Goal: Task Accomplishment & Management: Complete application form

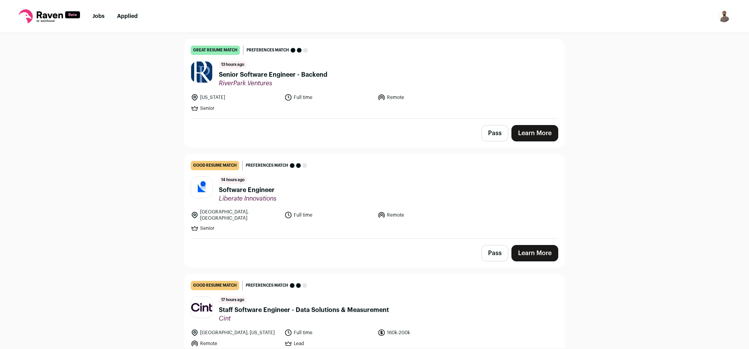
scroll to position [47, 0]
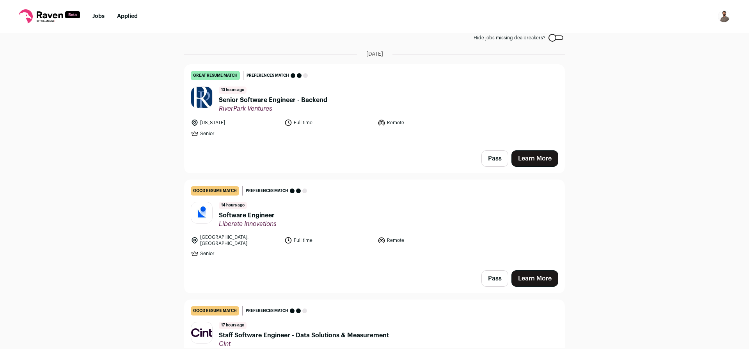
click at [230, 103] on span "Senior Software Engineer - Backend" at bounding box center [273, 100] width 108 height 9
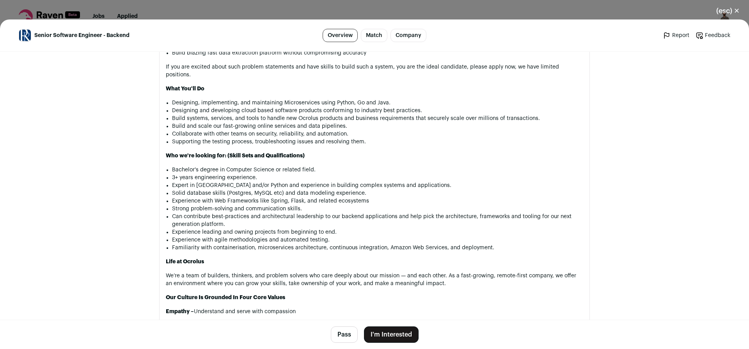
scroll to position [671, 0]
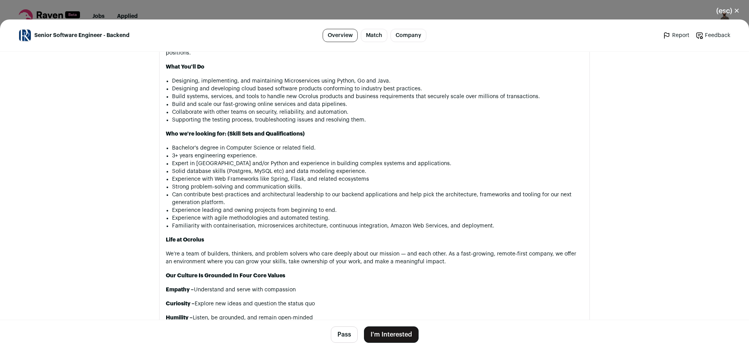
click at [342, 334] on button "Pass" at bounding box center [344, 335] width 27 height 16
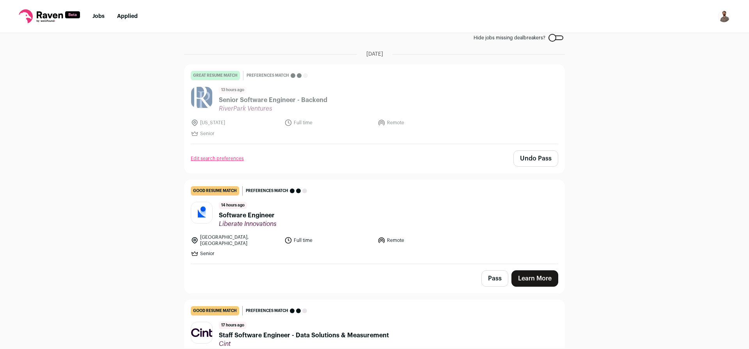
click at [260, 220] on span "Liberate Innovations" at bounding box center [248, 224] width 58 height 8
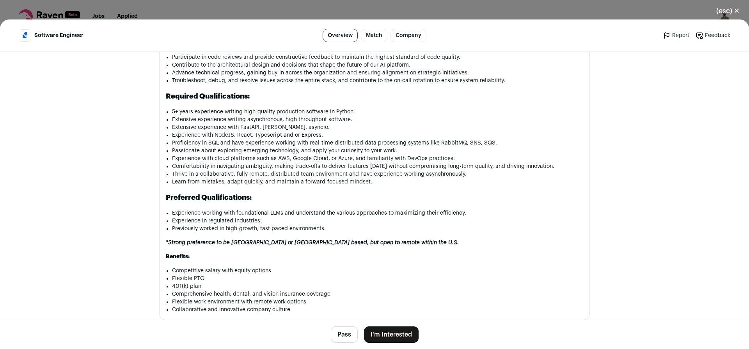
scroll to position [515, 0]
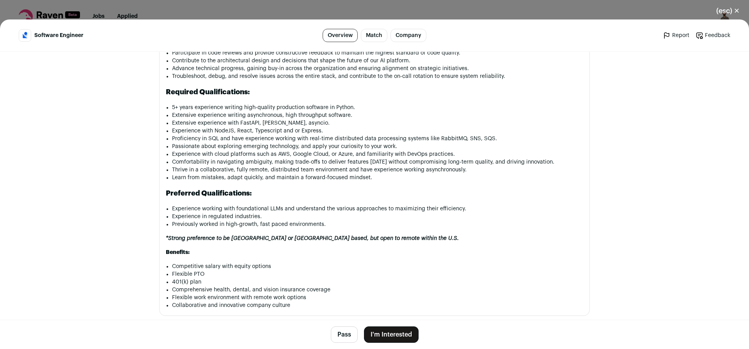
click at [338, 338] on button "Pass" at bounding box center [344, 335] width 27 height 16
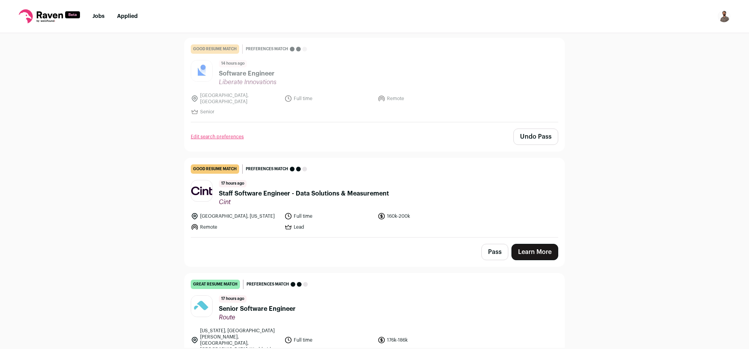
scroll to position [234, 0]
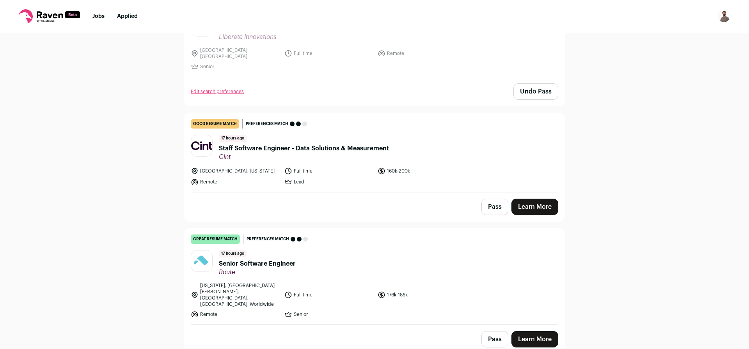
click at [491, 206] on button "Pass" at bounding box center [494, 207] width 27 height 16
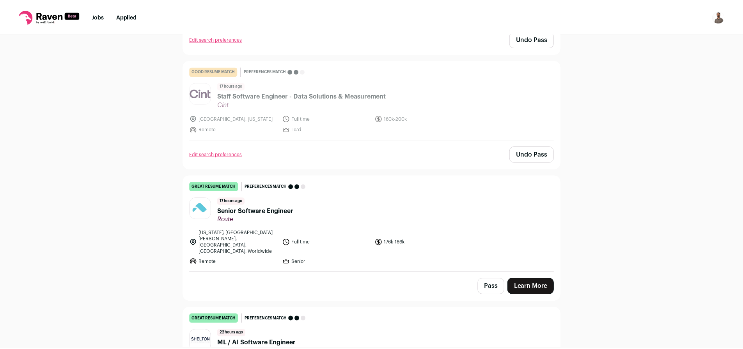
scroll to position [281, 0]
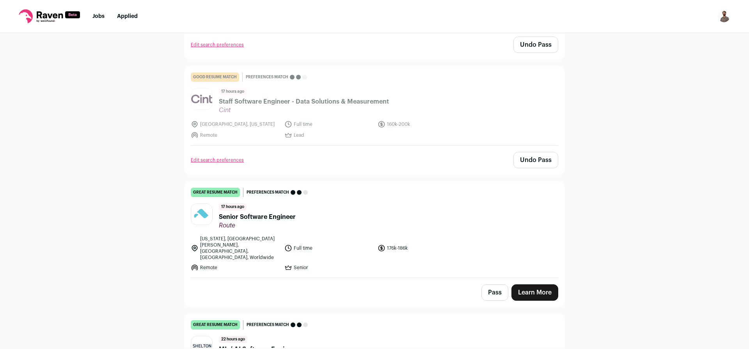
click at [224, 157] on link "Edit search preferences" at bounding box center [217, 160] width 53 height 6
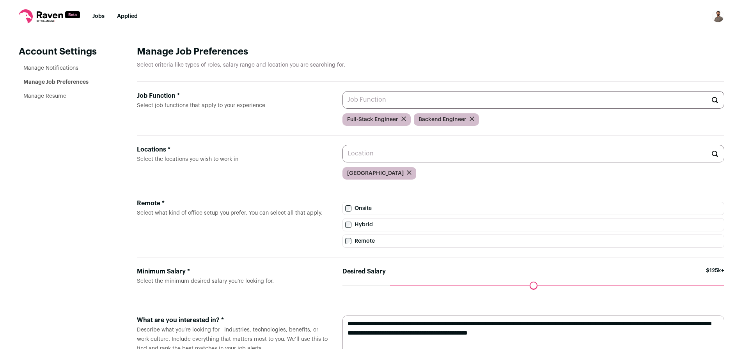
click at [96, 16] on link "Jobs" at bounding box center [98, 16] width 12 height 5
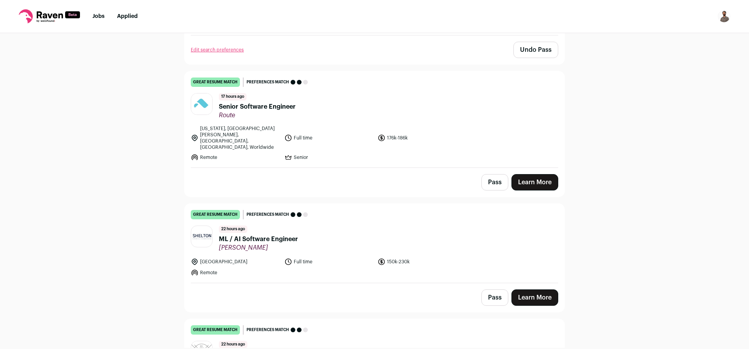
scroll to position [421, 0]
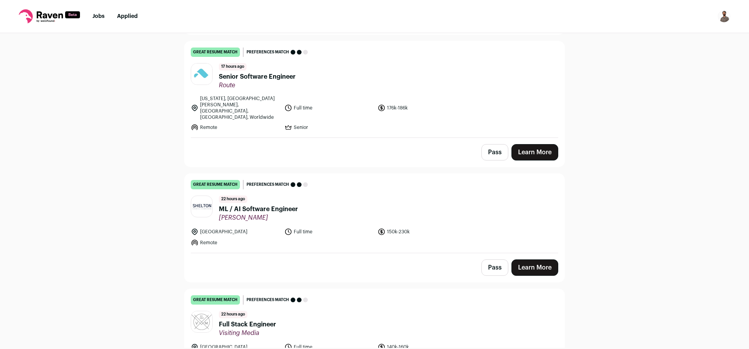
click at [252, 72] on span "Senior Software Engineer" at bounding box center [257, 76] width 77 height 9
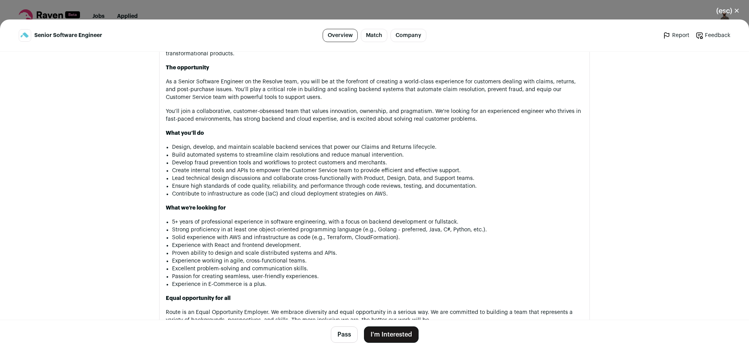
scroll to position [648, 0]
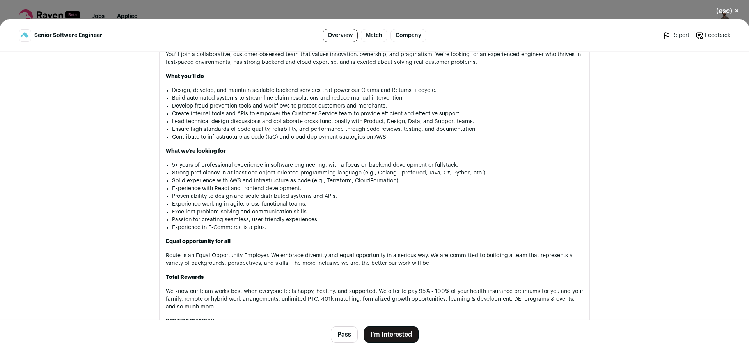
click at [382, 335] on button "I'm Interested" at bounding box center [391, 335] width 55 height 16
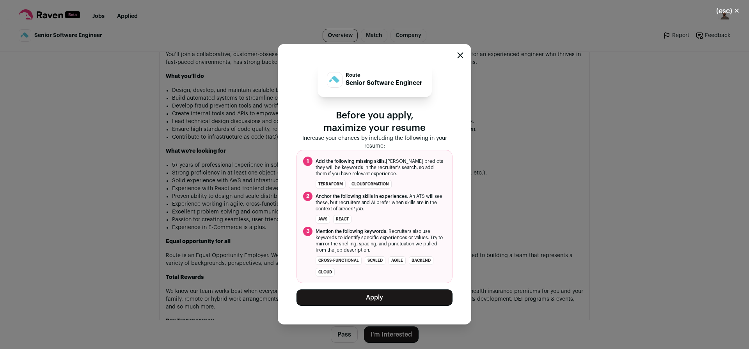
click at [381, 295] on button "Apply" at bounding box center [374, 298] width 156 height 16
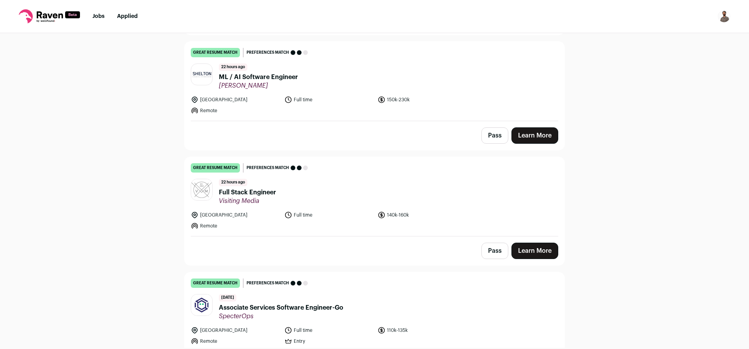
scroll to position [421, 0]
click at [488, 132] on button "Pass" at bounding box center [494, 135] width 27 height 16
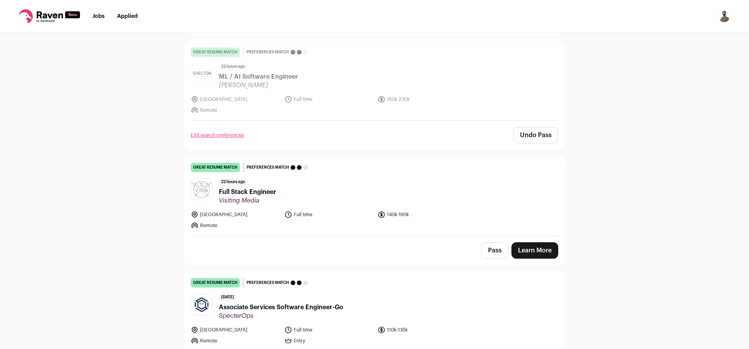
click at [247, 190] on span "Full Stack Engineer" at bounding box center [247, 192] width 57 height 9
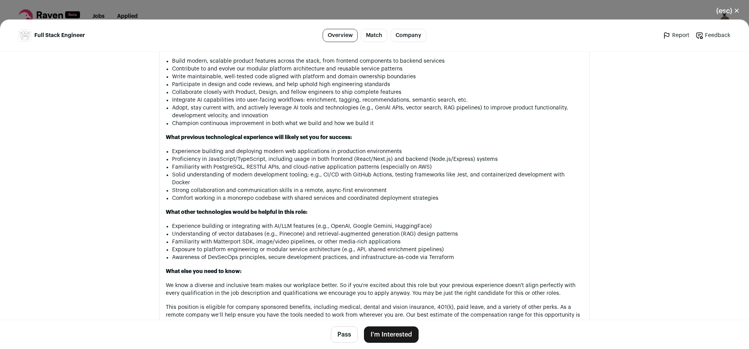
scroll to position [577, 0]
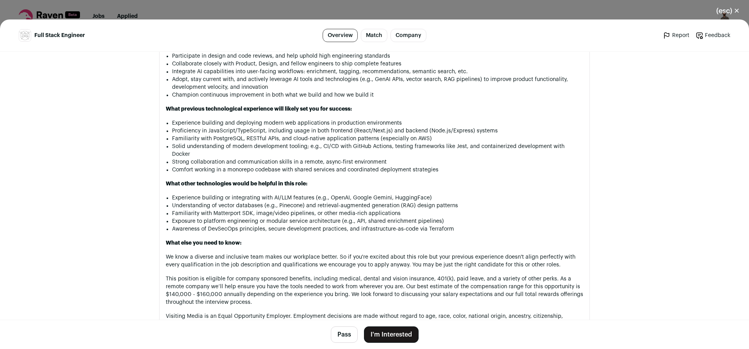
click at [344, 337] on button "Pass" at bounding box center [344, 335] width 27 height 16
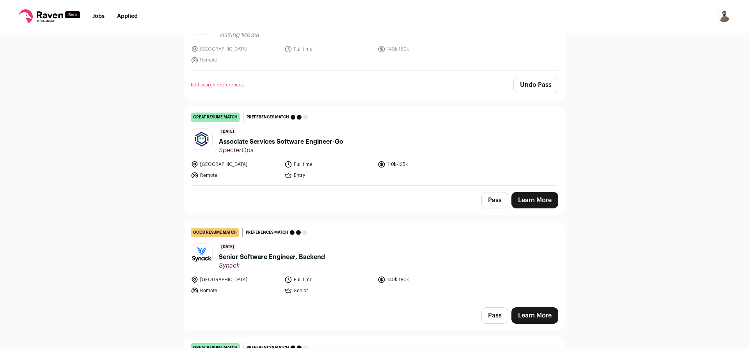
scroll to position [608, 0]
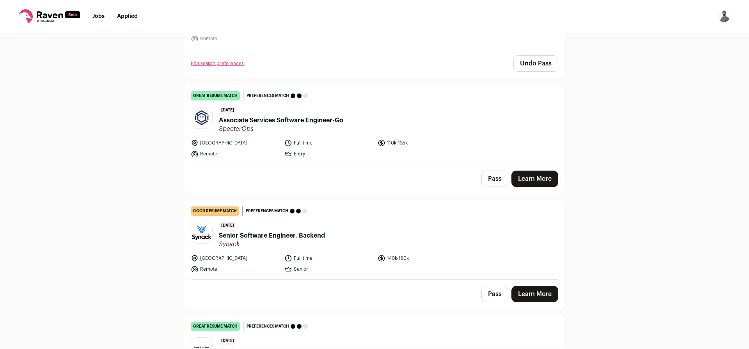
click at [294, 116] on span "Associate Services Software Engineer-Go" at bounding box center [281, 120] width 124 height 9
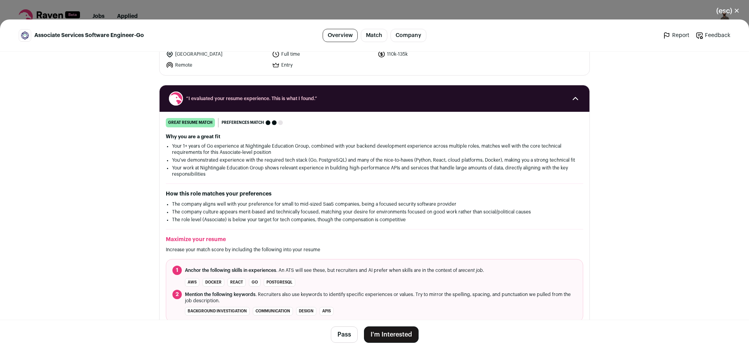
scroll to position [94, 0]
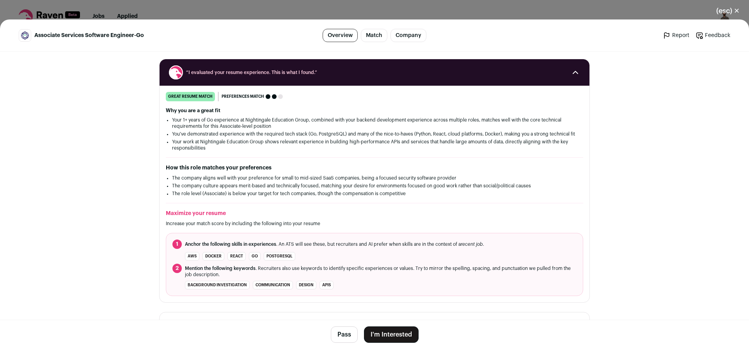
click at [387, 337] on button "I'm Interested" at bounding box center [391, 335] width 55 height 16
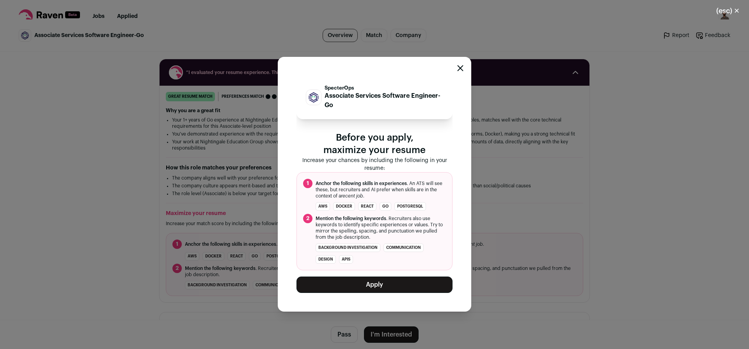
click at [389, 283] on button "Apply" at bounding box center [374, 285] width 156 height 16
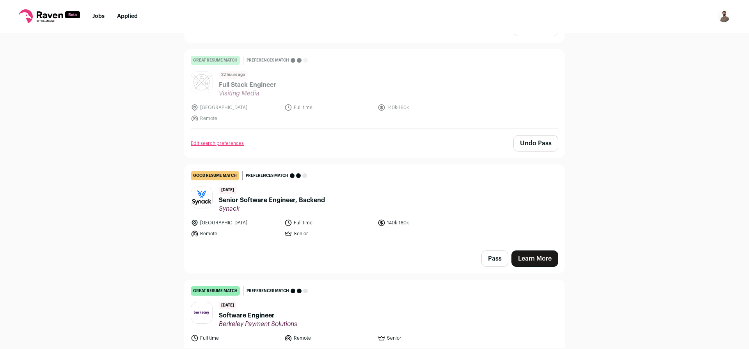
scroll to position [562, 0]
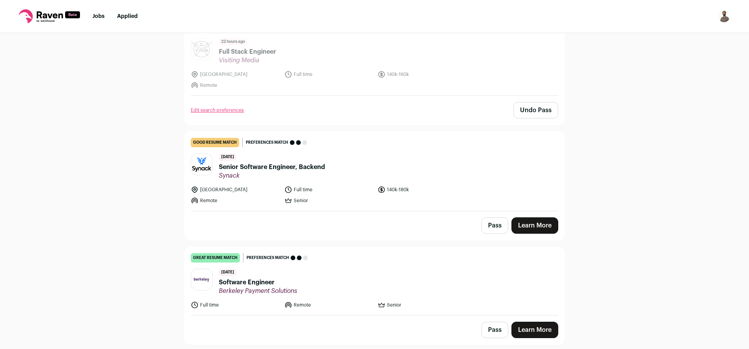
click at [273, 163] on span "Senior Software Engineer, Backend" at bounding box center [272, 167] width 106 height 9
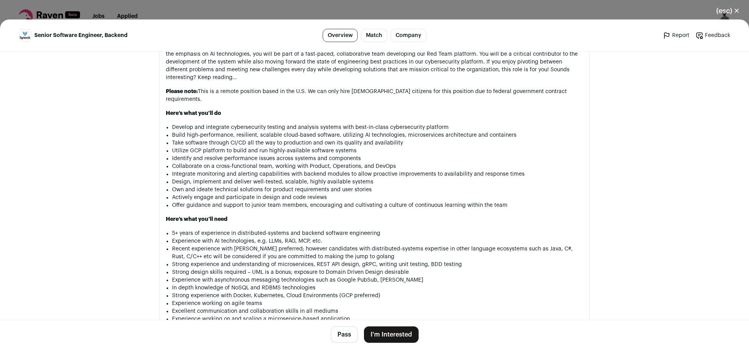
scroll to position [515, 0]
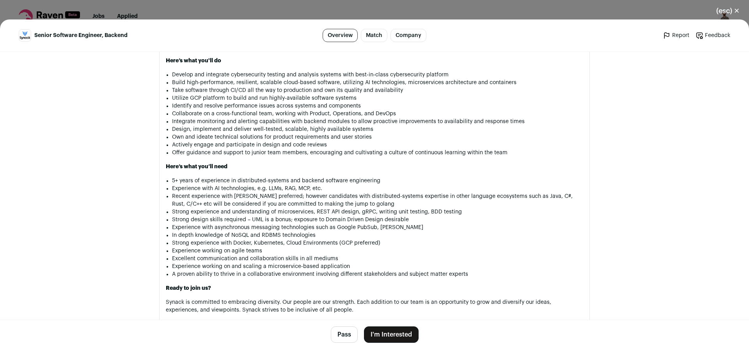
click at [342, 337] on button "Pass" at bounding box center [344, 335] width 27 height 16
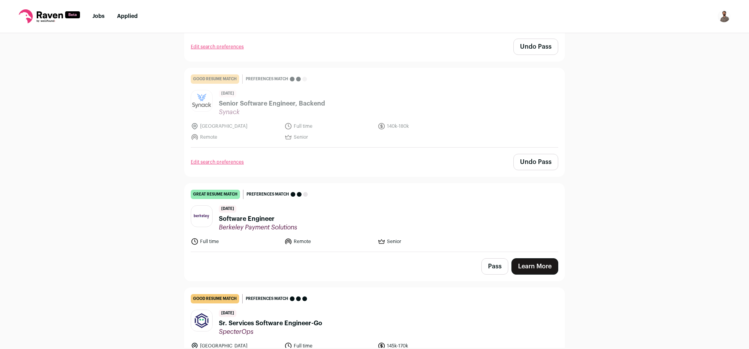
scroll to position [702, 0]
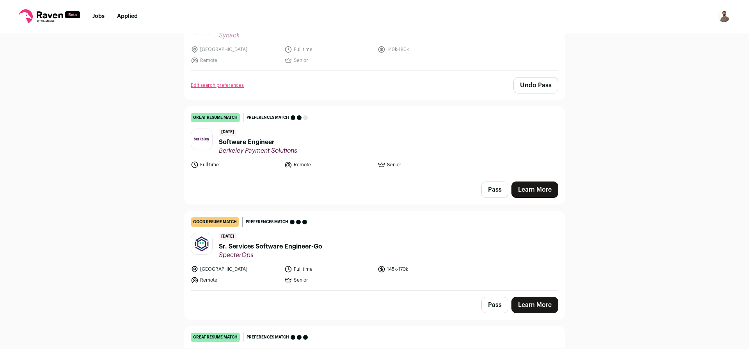
click at [273, 138] on span "Software Engineer" at bounding box center [258, 142] width 78 height 9
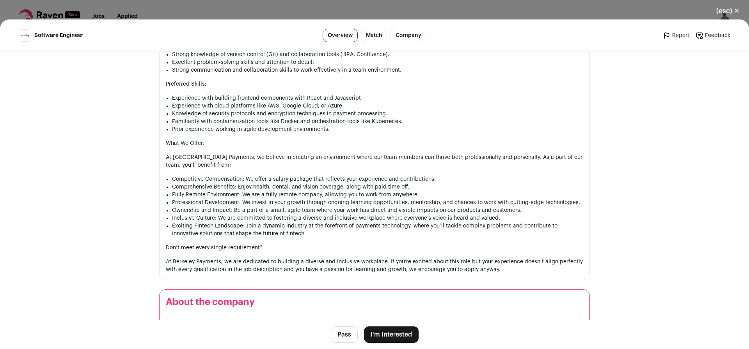
scroll to position [811, 0]
click at [399, 338] on button "I'm Interested" at bounding box center [391, 335] width 55 height 16
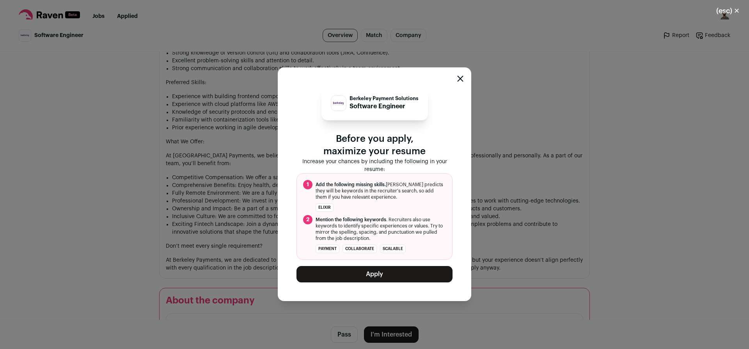
click at [390, 274] on button "Apply" at bounding box center [374, 274] width 156 height 16
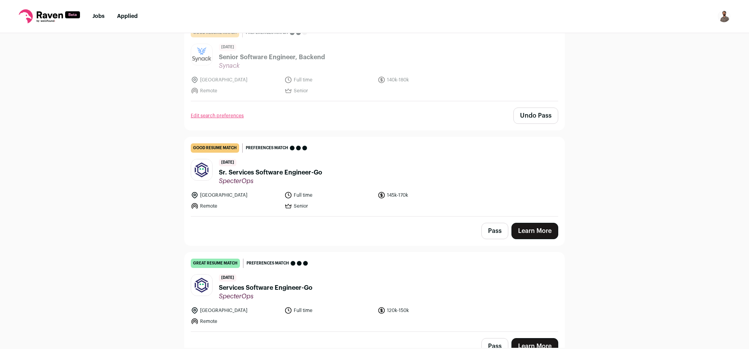
scroll to position [655, 0]
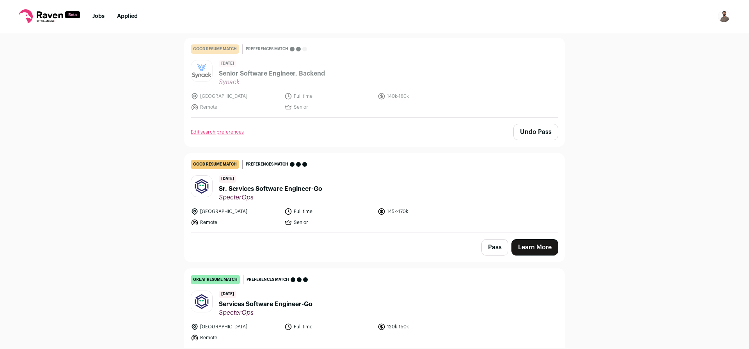
click at [131, 19] on link "Applied" at bounding box center [127, 16] width 21 height 5
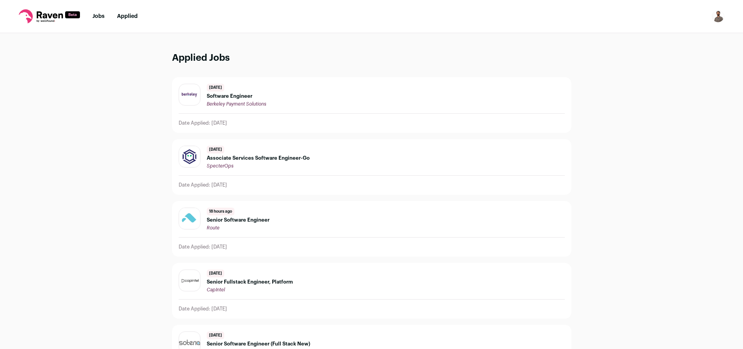
click at [231, 99] on span "Software Engineer" at bounding box center [237, 96] width 60 height 6
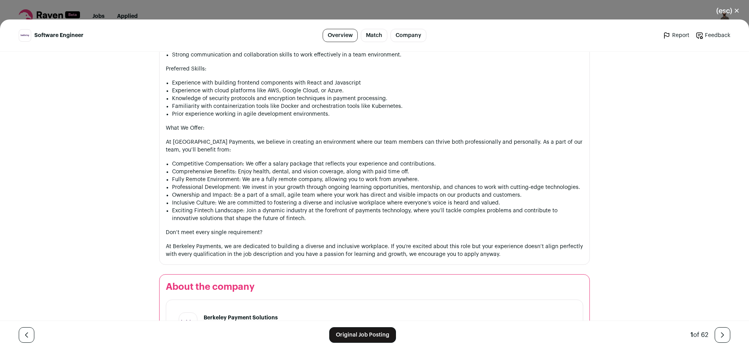
scroll to position [842, 0]
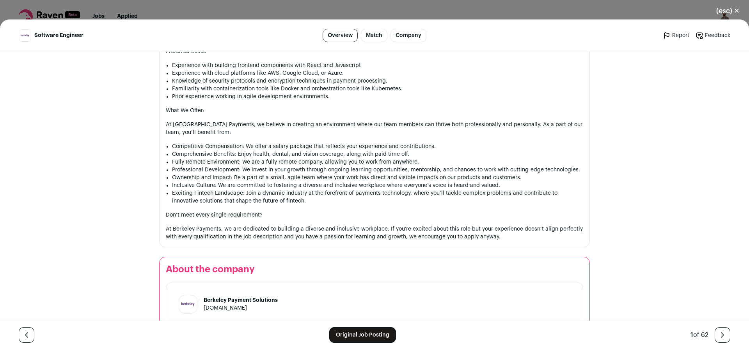
click at [741, 11] on button "(esc) ✕" at bounding box center [728, 10] width 42 height 17
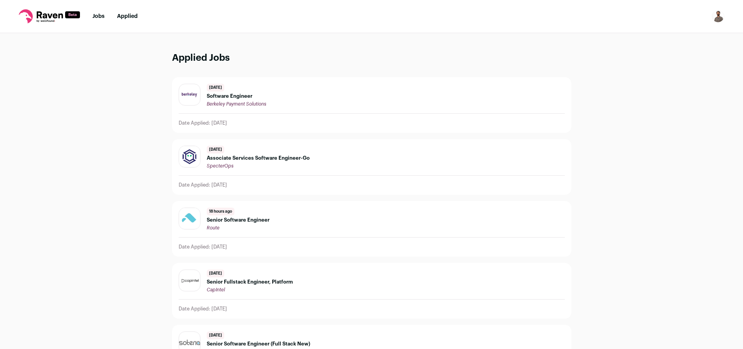
click at [102, 14] on link "Jobs" at bounding box center [98, 16] width 12 height 5
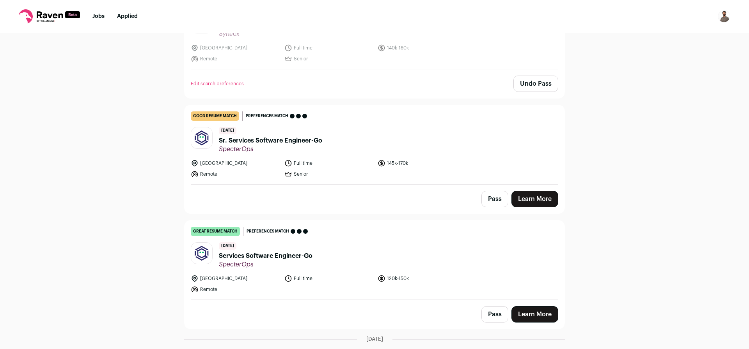
scroll to position [702, 0]
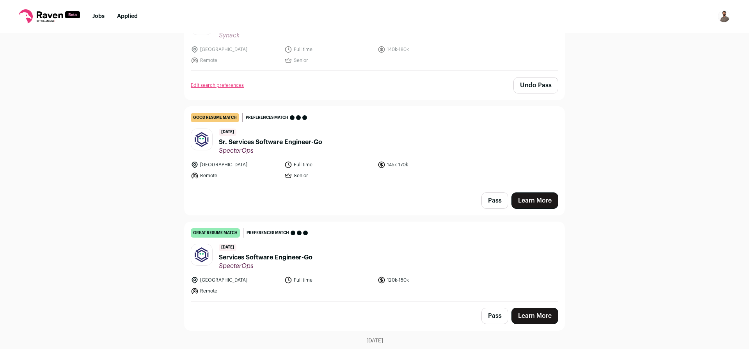
click at [260, 140] on span "Sr. Services Software Engineer-Go" at bounding box center [270, 142] width 103 height 9
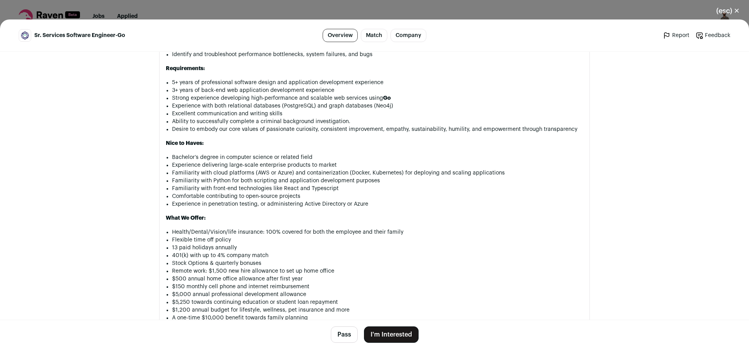
scroll to position [608, 0]
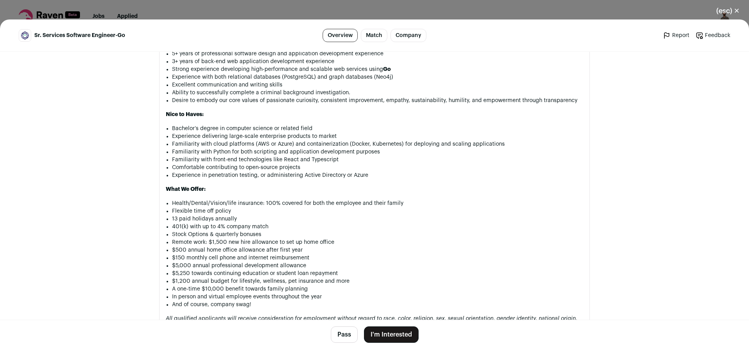
click at [331, 336] on button "Pass" at bounding box center [344, 335] width 27 height 16
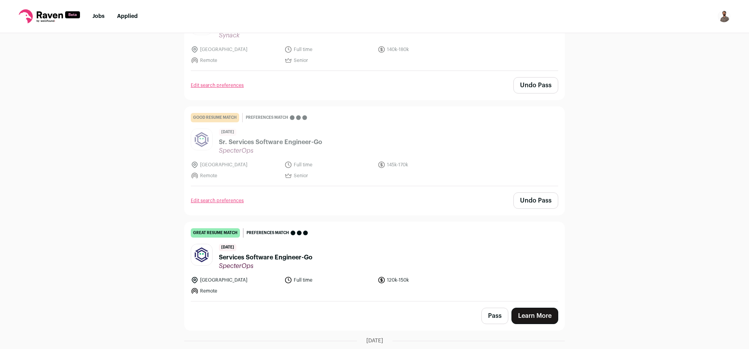
click at [262, 255] on span "Services Software Engineer-Go" at bounding box center [266, 257] width 94 height 9
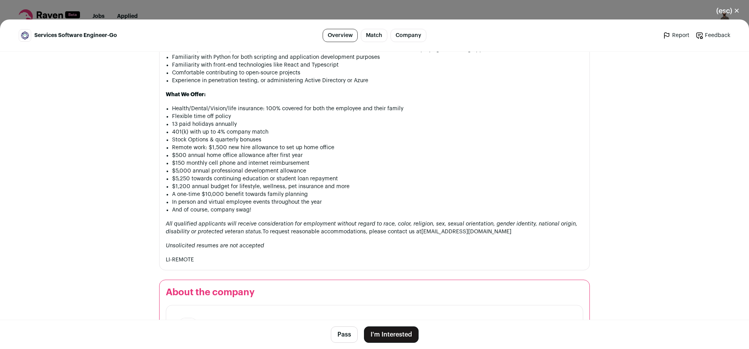
scroll to position [655, 0]
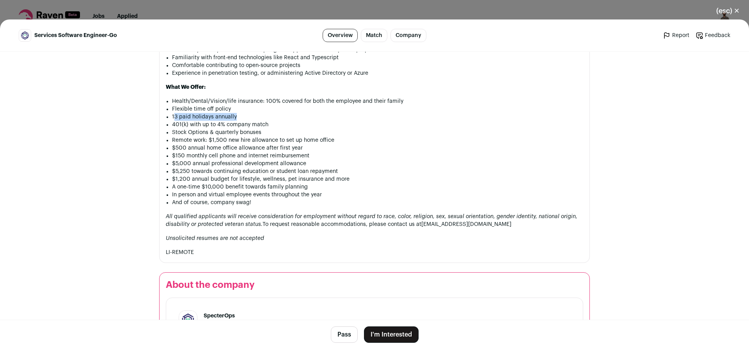
drag, startPoint x: 171, startPoint y: 108, endPoint x: 241, endPoint y: 108, distance: 69.8
click at [241, 113] on li "13 paid holidays annually" at bounding box center [377, 117] width 411 height 8
click at [384, 333] on button "I'm Interested" at bounding box center [391, 335] width 55 height 16
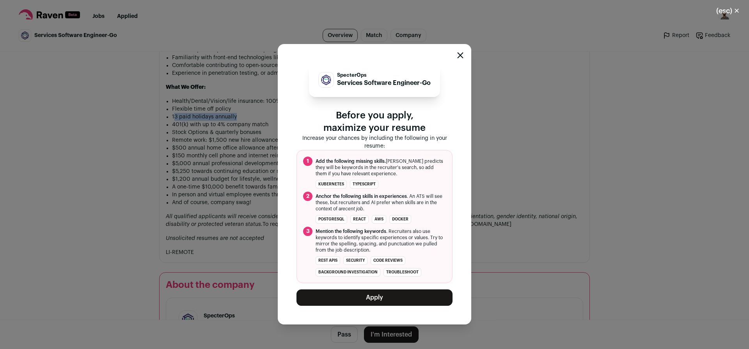
click at [381, 299] on button "Apply" at bounding box center [374, 298] width 156 height 16
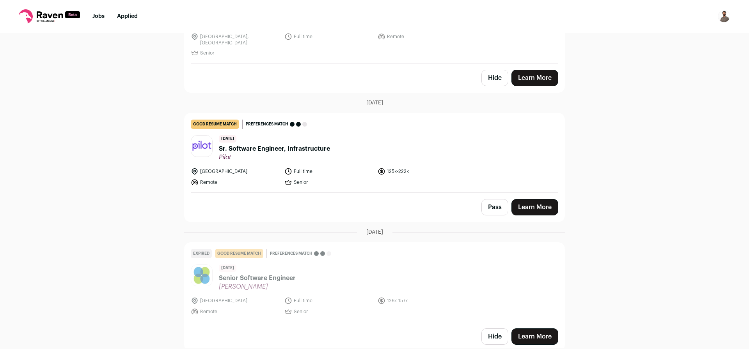
scroll to position [741, 0]
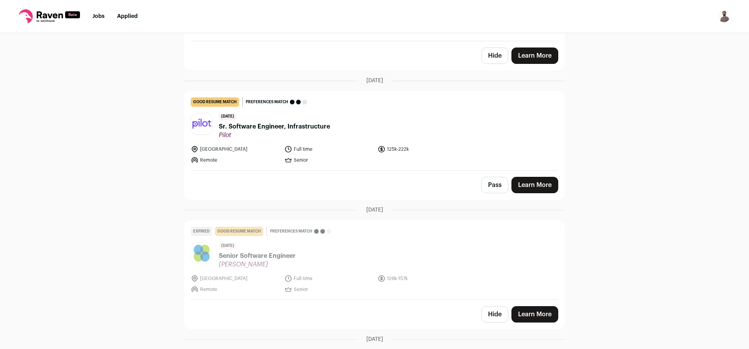
click at [268, 122] on span "Sr. Software Engineer, Infrastructure" at bounding box center [274, 126] width 111 height 9
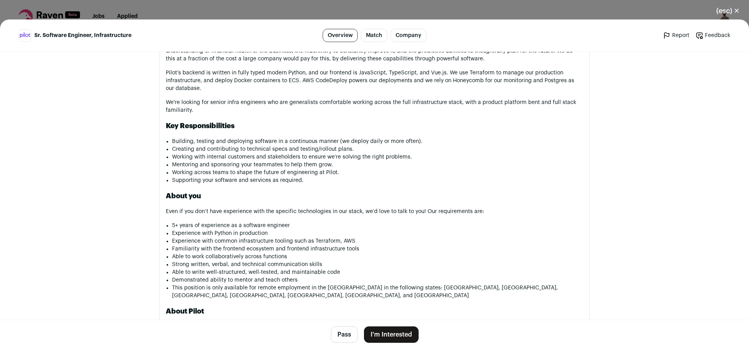
scroll to position [468, 0]
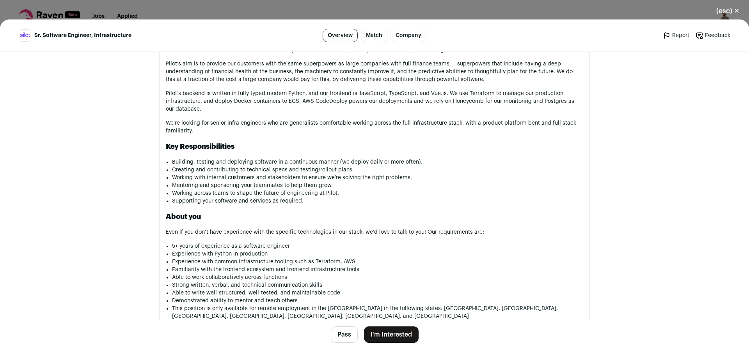
click at [381, 337] on button "I'm Interested" at bounding box center [391, 335] width 55 height 16
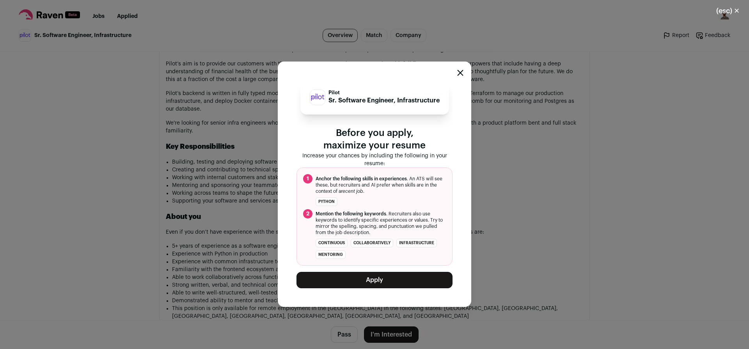
click at [378, 287] on button "Apply" at bounding box center [374, 280] width 156 height 16
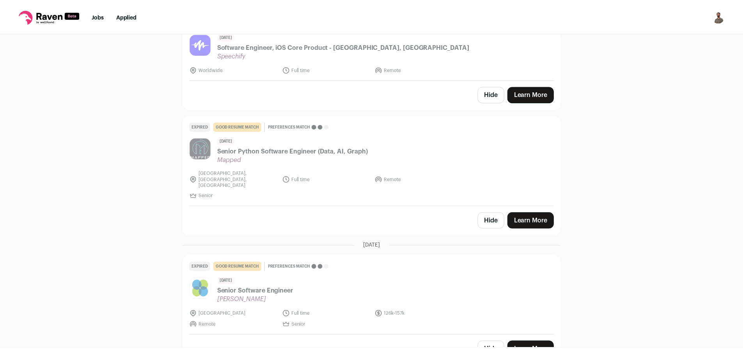
scroll to position [554, 0]
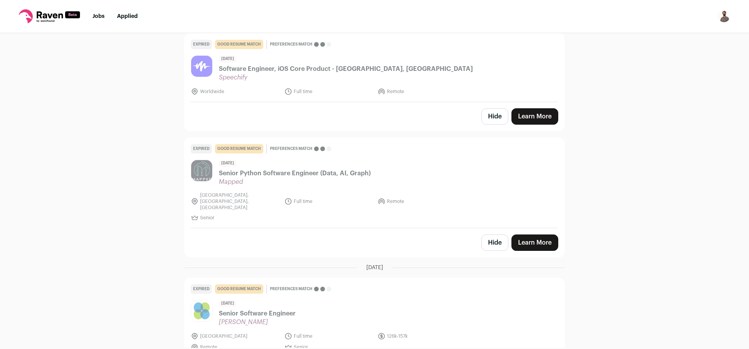
click at [126, 18] on link "Applied" at bounding box center [127, 16] width 21 height 5
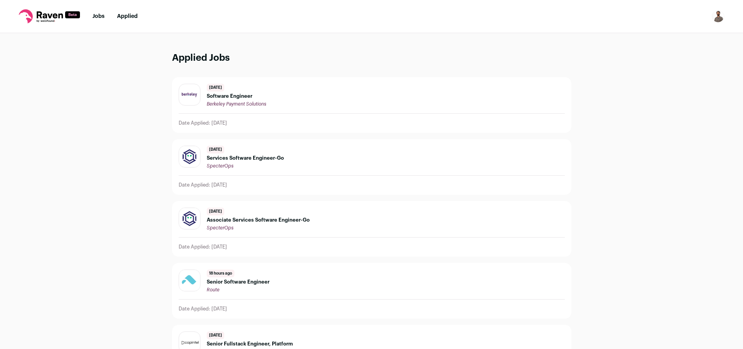
click at [222, 96] on span "Software Engineer" at bounding box center [237, 96] width 60 height 6
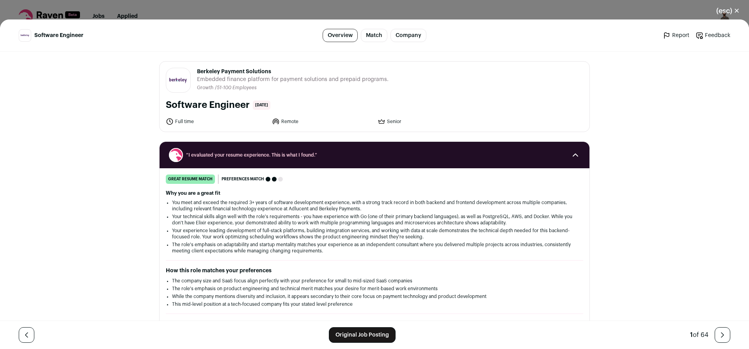
click at [735, 4] on button "(esc) ✕" at bounding box center [728, 10] width 42 height 17
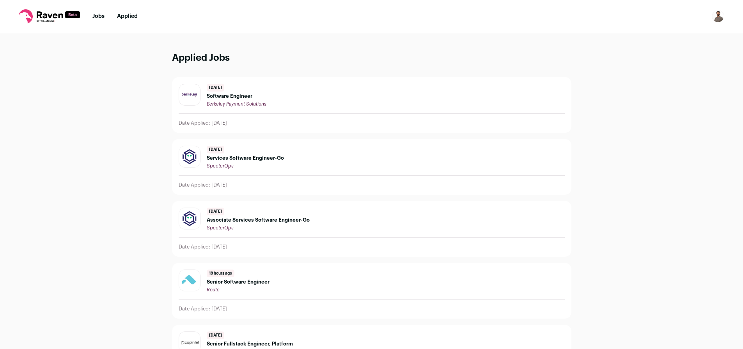
click at [94, 14] on link "Jobs" at bounding box center [98, 16] width 12 height 5
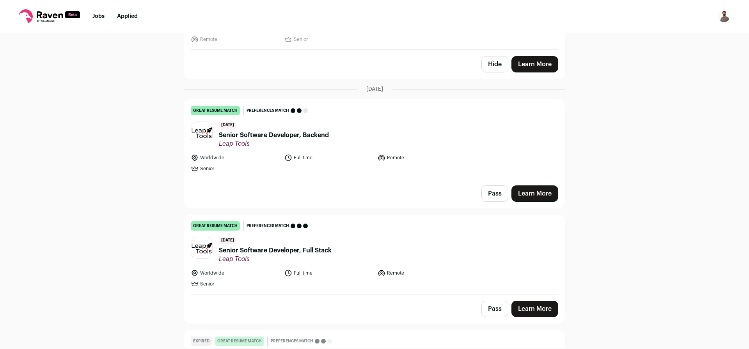
scroll to position [608, 0]
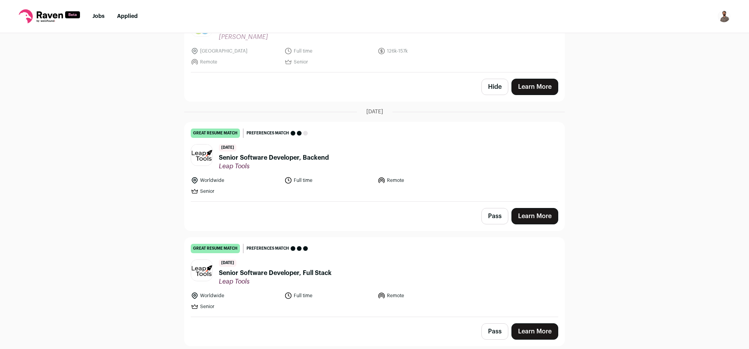
click at [307, 153] on span "Senior Software Developer, Backend" at bounding box center [274, 157] width 110 height 9
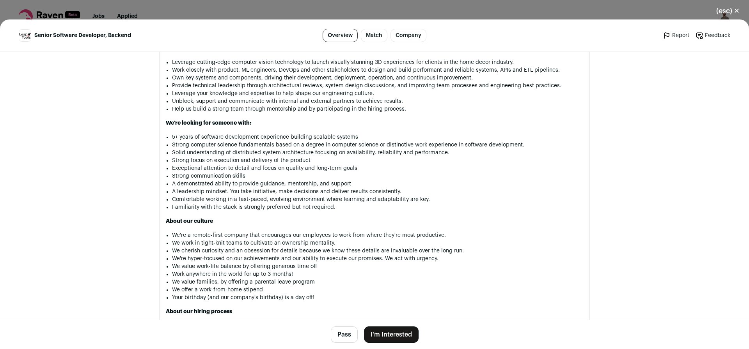
click at [342, 337] on button "Pass" at bounding box center [344, 335] width 27 height 16
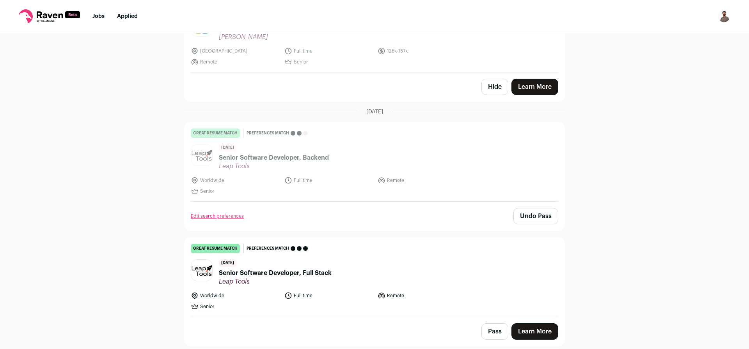
click at [306, 269] on span "Senior Software Developer, Full Stack" at bounding box center [275, 273] width 113 height 9
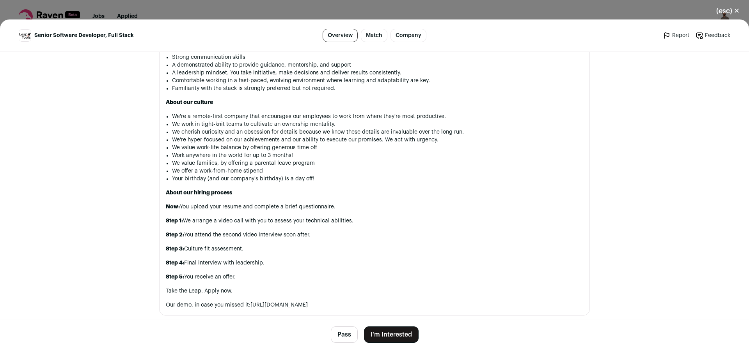
scroll to position [795, 0]
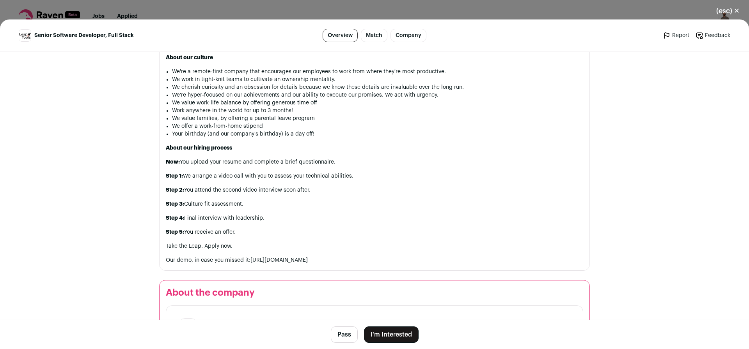
click at [387, 335] on button "I'm Interested" at bounding box center [391, 335] width 55 height 16
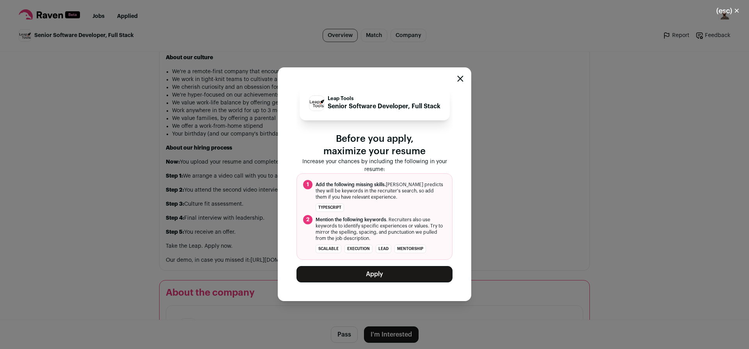
click at [386, 281] on button "Apply" at bounding box center [374, 274] width 156 height 16
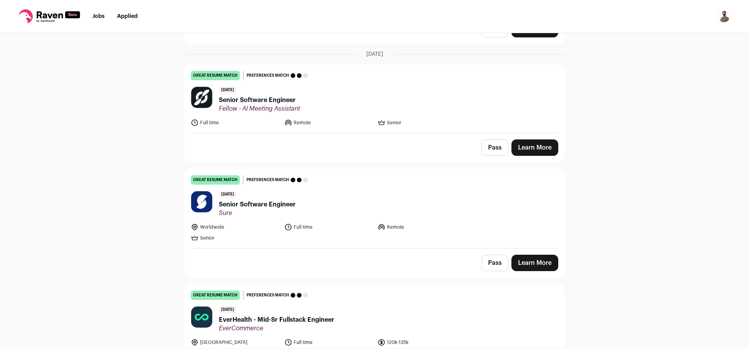
click at [263, 96] on span "Senior Software Engineer" at bounding box center [259, 100] width 81 height 9
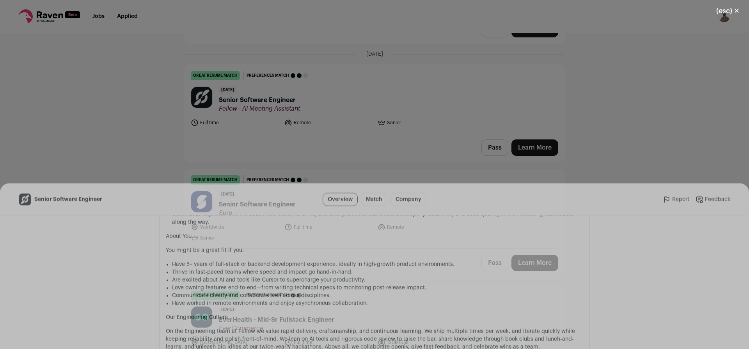
scroll to position [501, 0]
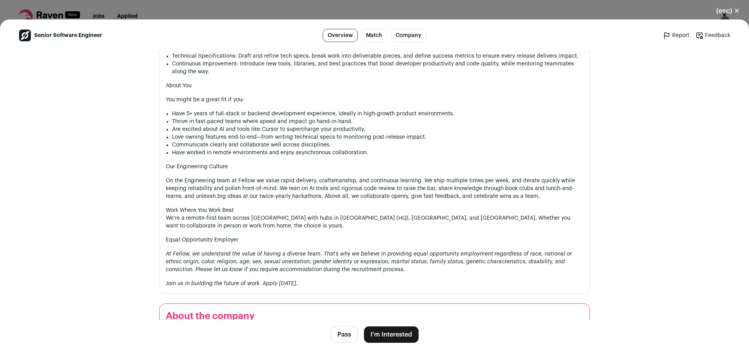
click at [344, 338] on button "Pass" at bounding box center [344, 335] width 27 height 16
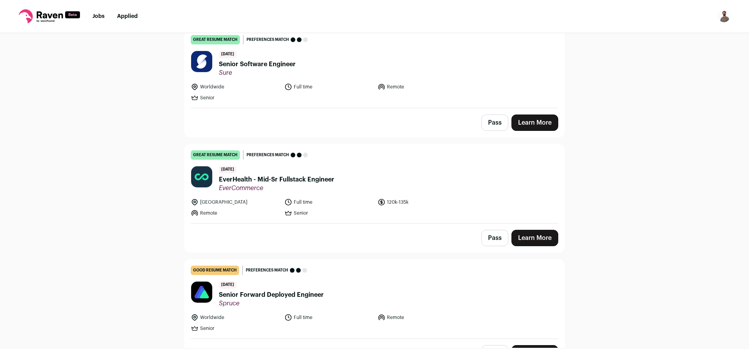
scroll to position [889, 0]
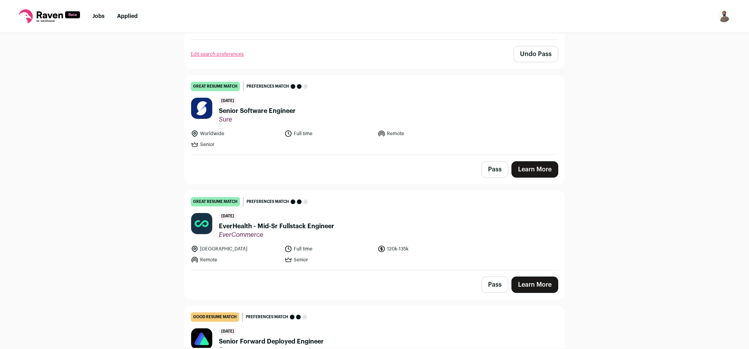
click at [263, 106] on span "Senior Software Engineer" at bounding box center [257, 110] width 77 height 9
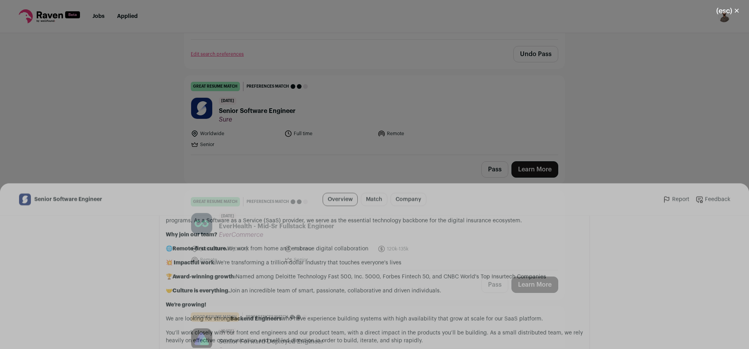
scroll to position [468, 0]
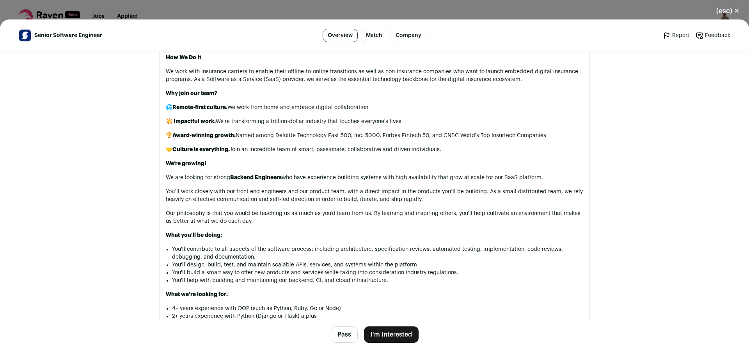
click at [383, 335] on button "I'm Interested" at bounding box center [391, 335] width 55 height 16
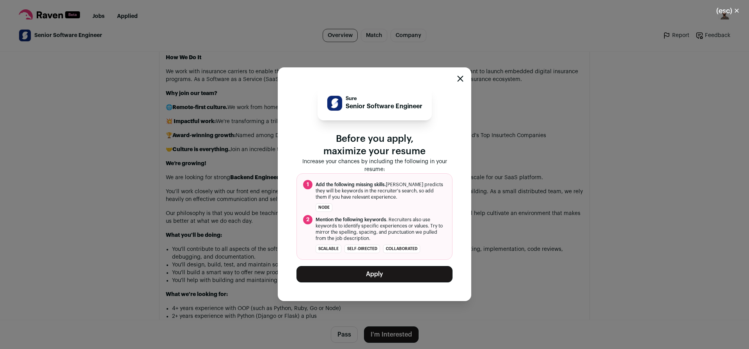
click at [381, 275] on button "Apply" at bounding box center [374, 274] width 156 height 16
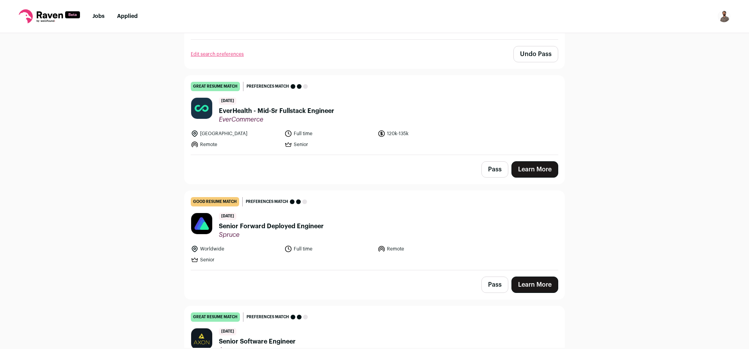
click at [314, 106] on span "EverHealth - Mid-Sr Fullstack Engineer" at bounding box center [276, 110] width 115 height 9
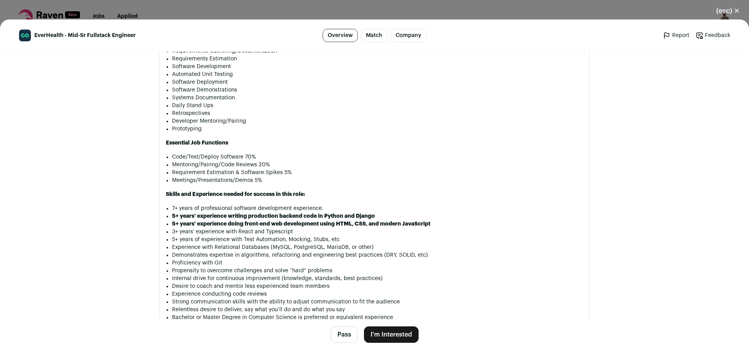
scroll to position [655, 0]
click at [343, 333] on button "Pass" at bounding box center [344, 335] width 27 height 16
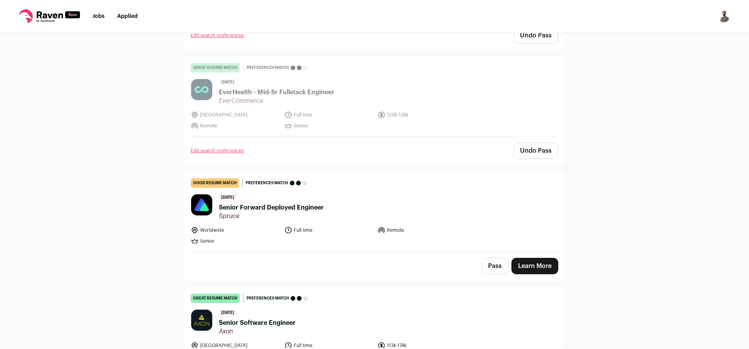
scroll to position [756, 0]
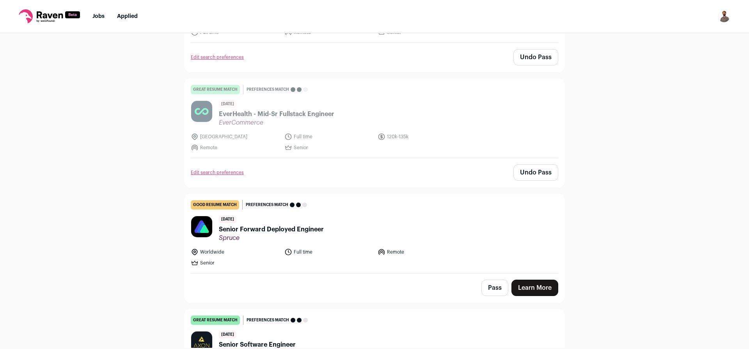
click at [487, 280] on button "Pass" at bounding box center [494, 288] width 27 height 16
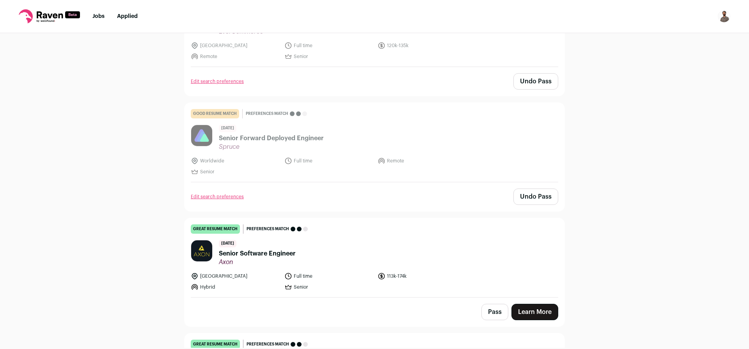
scroll to position [897, 0]
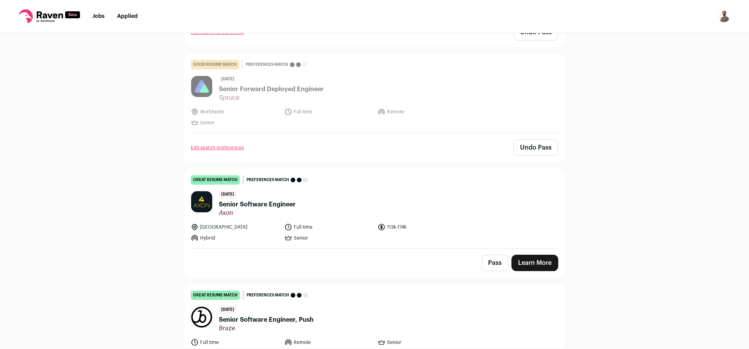
click at [276, 202] on span "Senior Software Engineer" at bounding box center [257, 204] width 77 height 9
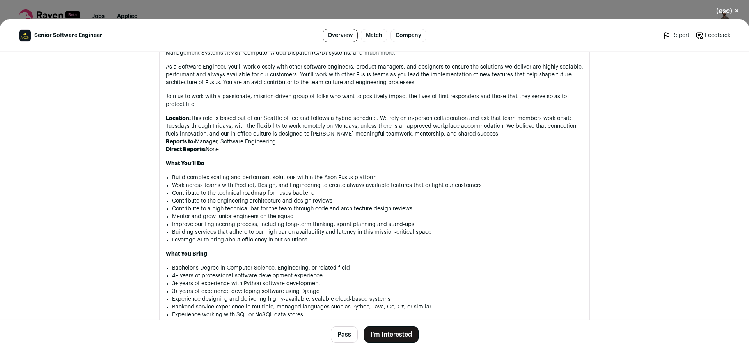
scroll to position [608, 0]
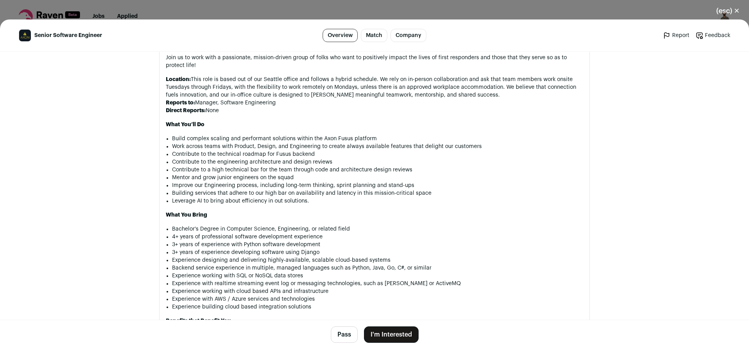
click at [340, 333] on button "Pass" at bounding box center [344, 335] width 27 height 16
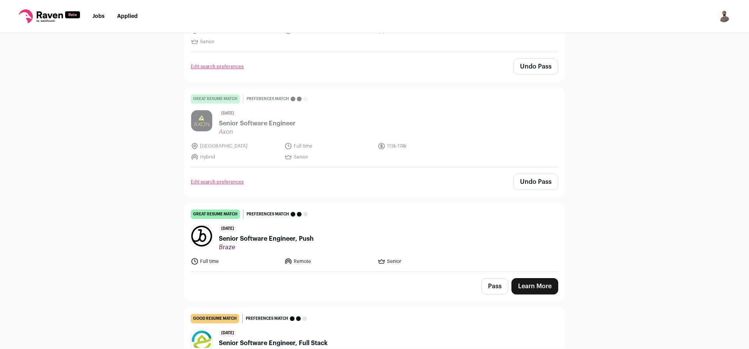
scroll to position [1084, 0]
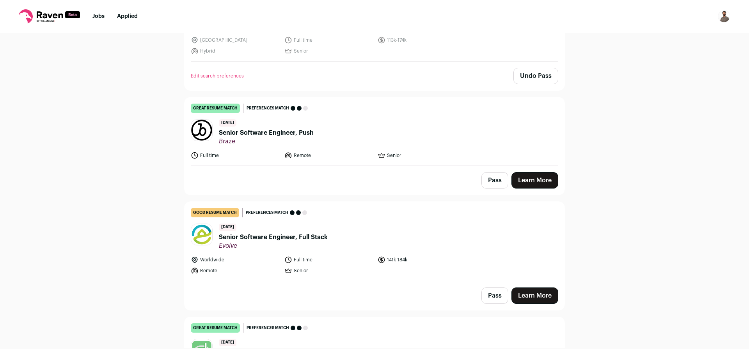
click at [265, 128] on span "Senior Software Engineer, Push" at bounding box center [266, 132] width 95 height 9
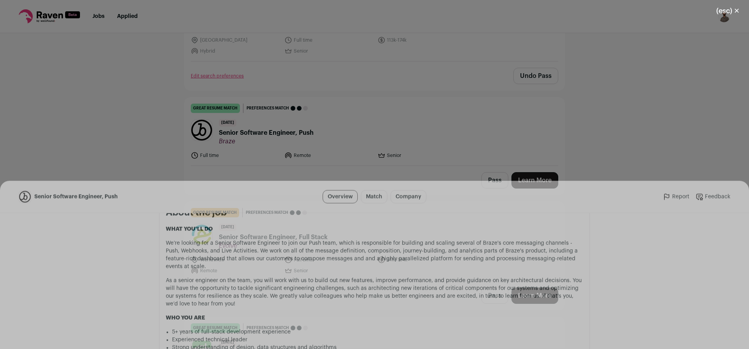
scroll to position [374, 0]
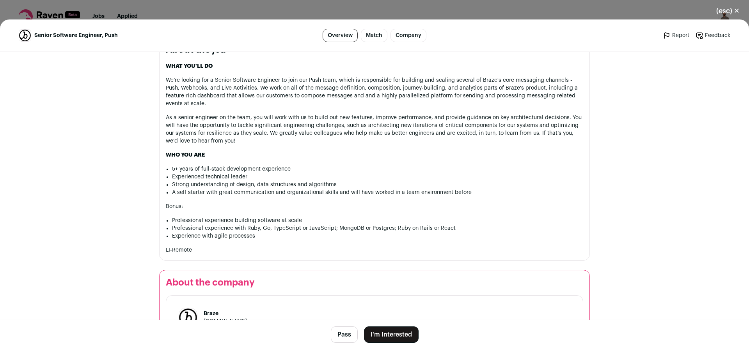
click at [385, 336] on button "I'm Interested" at bounding box center [391, 335] width 55 height 16
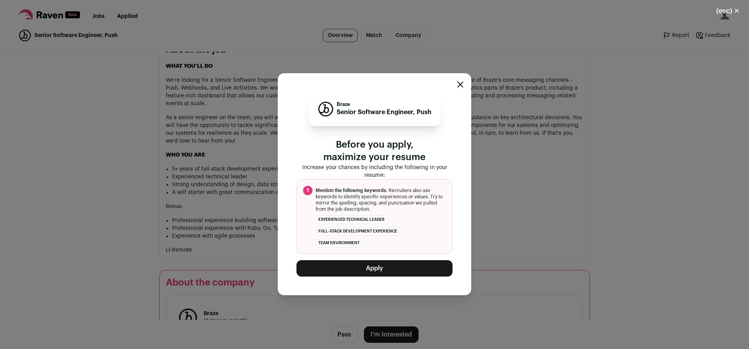
click at [375, 268] on button "Apply" at bounding box center [374, 268] width 156 height 16
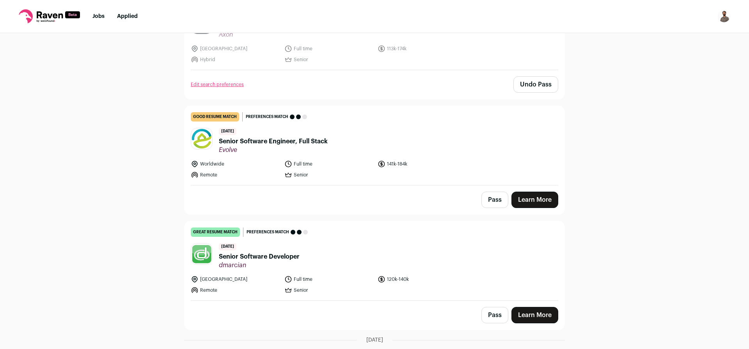
scroll to position [1084, 0]
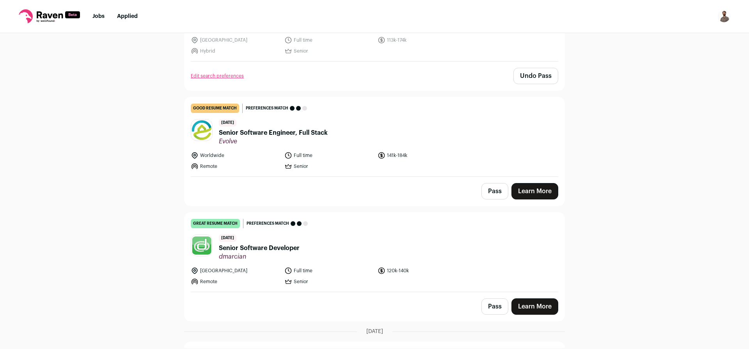
click at [290, 128] on span "Senior Software Engineer, Full Stack" at bounding box center [273, 132] width 109 height 9
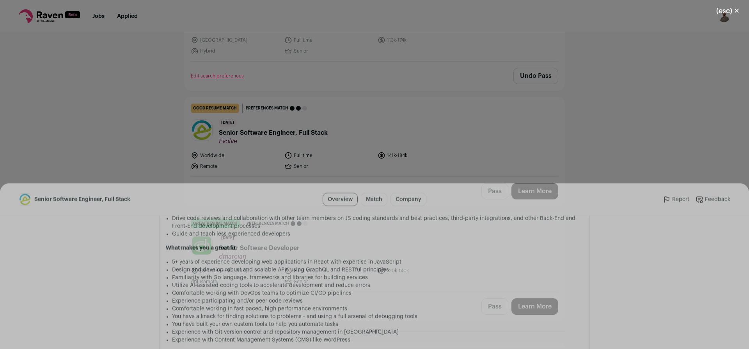
scroll to position [655, 0]
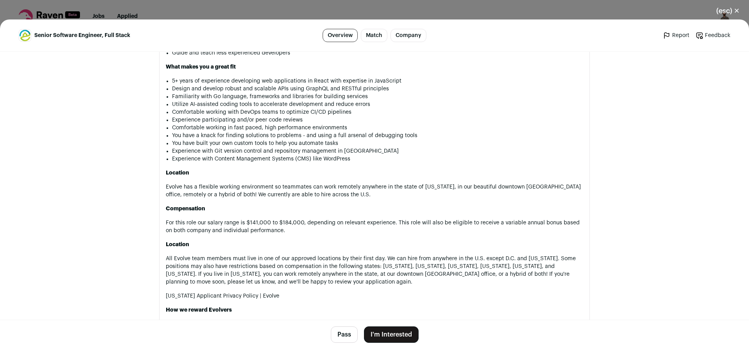
click at [343, 335] on button "Pass" at bounding box center [344, 335] width 27 height 16
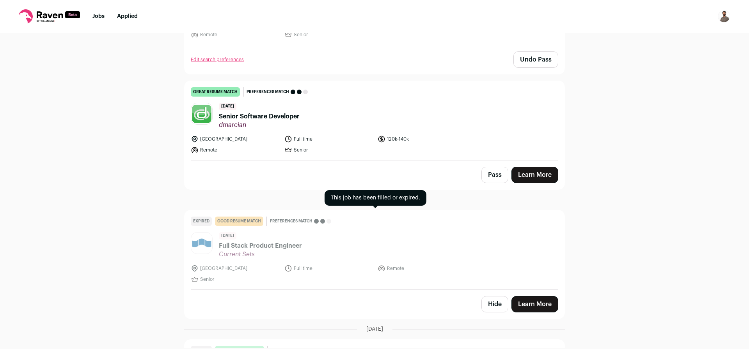
scroll to position [1224, 0]
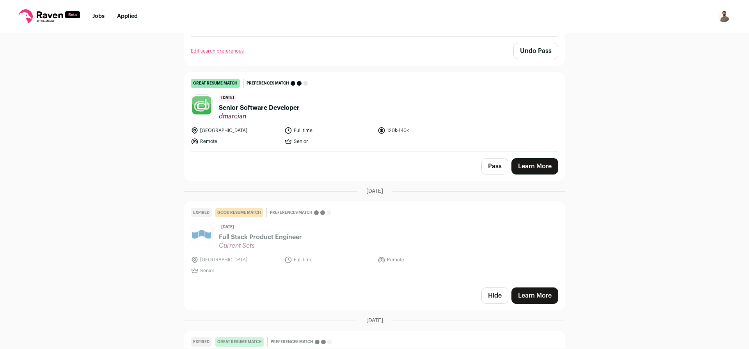
click at [280, 103] on span "Senior Software Developer" at bounding box center [259, 107] width 81 height 9
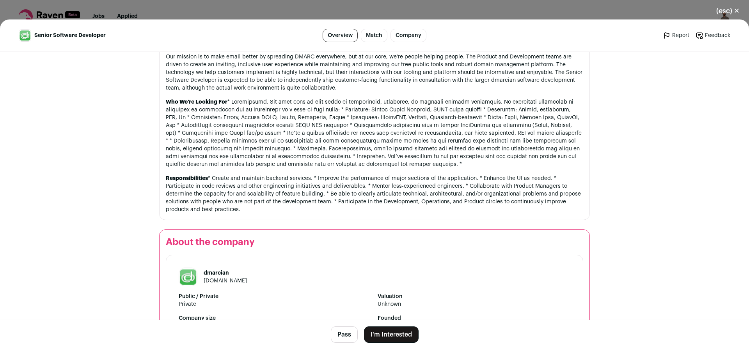
scroll to position [421, 0]
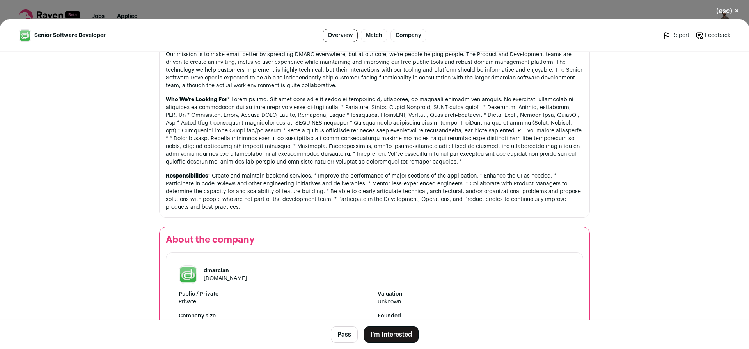
click at [404, 337] on button "I'm Interested" at bounding box center [391, 335] width 55 height 16
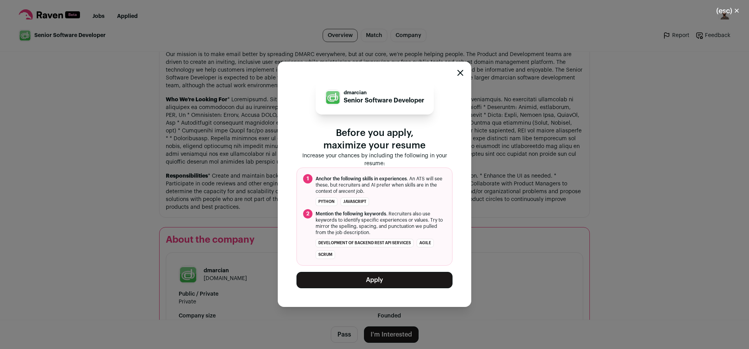
click at [407, 285] on button "Apply" at bounding box center [374, 280] width 156 height 16
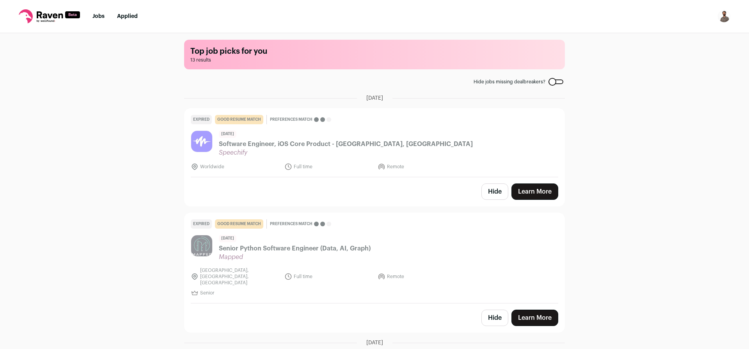
scroll to position [0, 0]
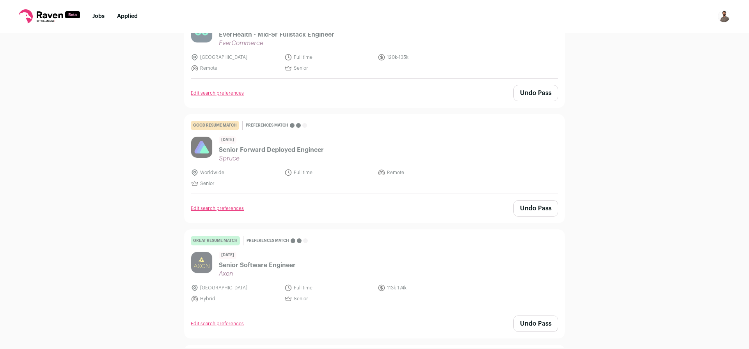
scroll to position [716, 0]
